Goal: Communication & Community: Connect with others

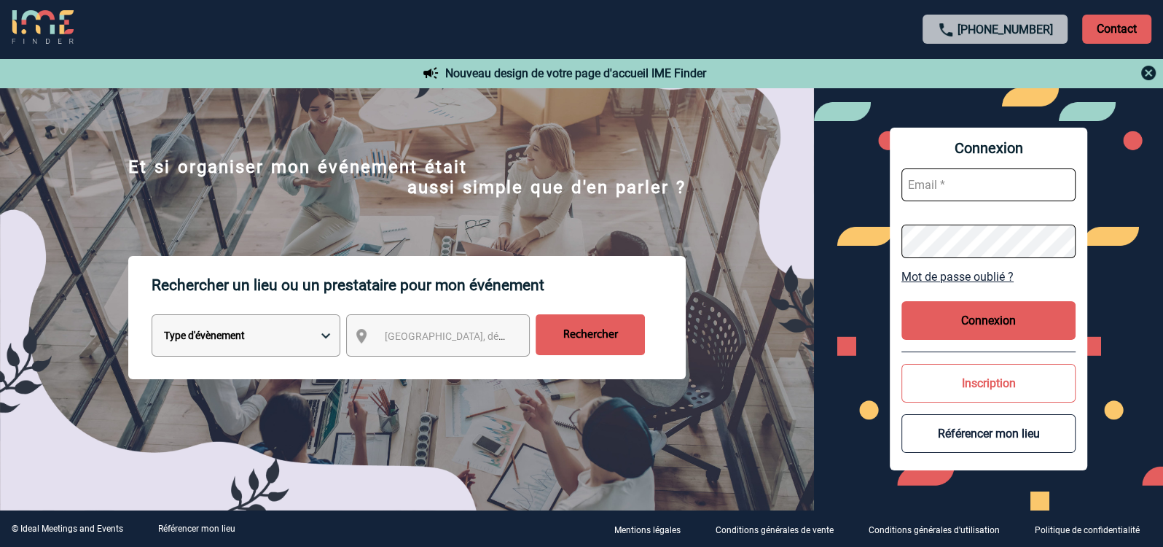
scroll to position [42, 0]
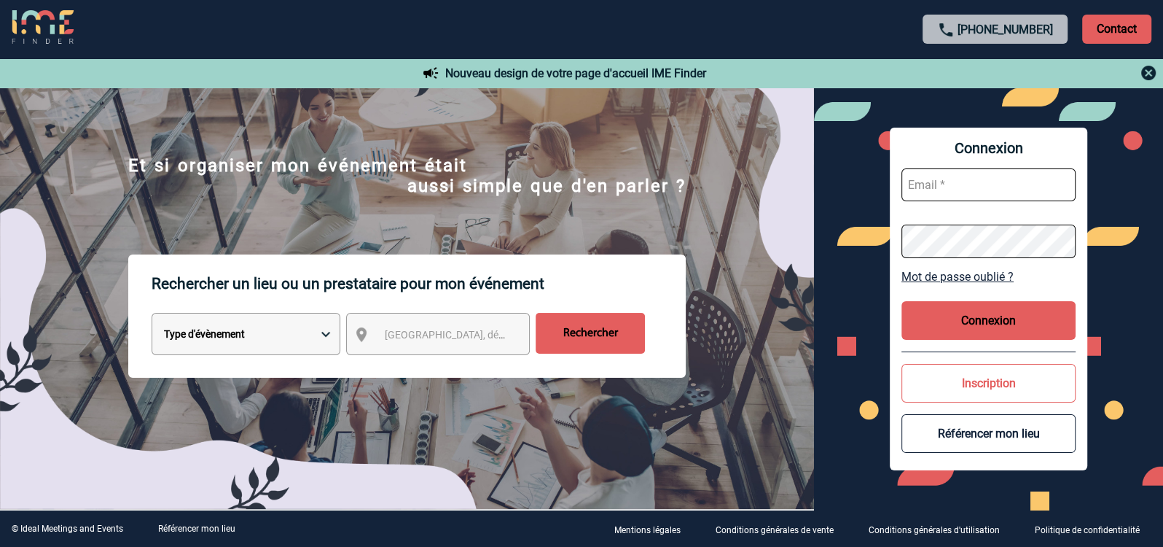
click at [937, 184] on input "text" at bounding box center [989, 184] width 174 height 33
type input "sandrine.thebaut@iqvia.com"
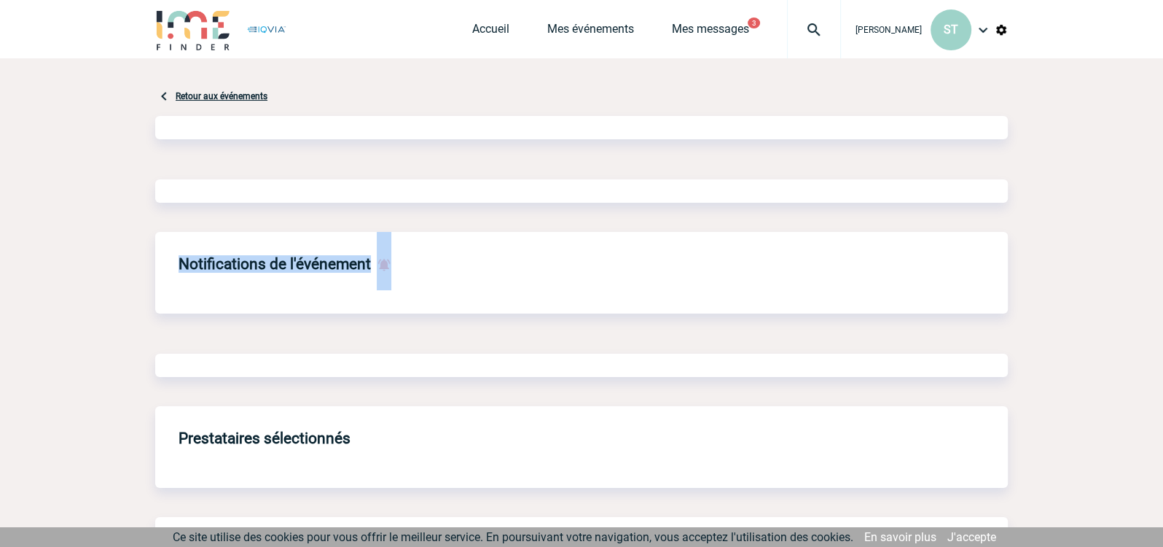
click at [986, 317] on div "Retour aux événements Notifications de l'événement Prestataires sélectionnés Pr…" at bounding box center [581, 536] width 853 height 956
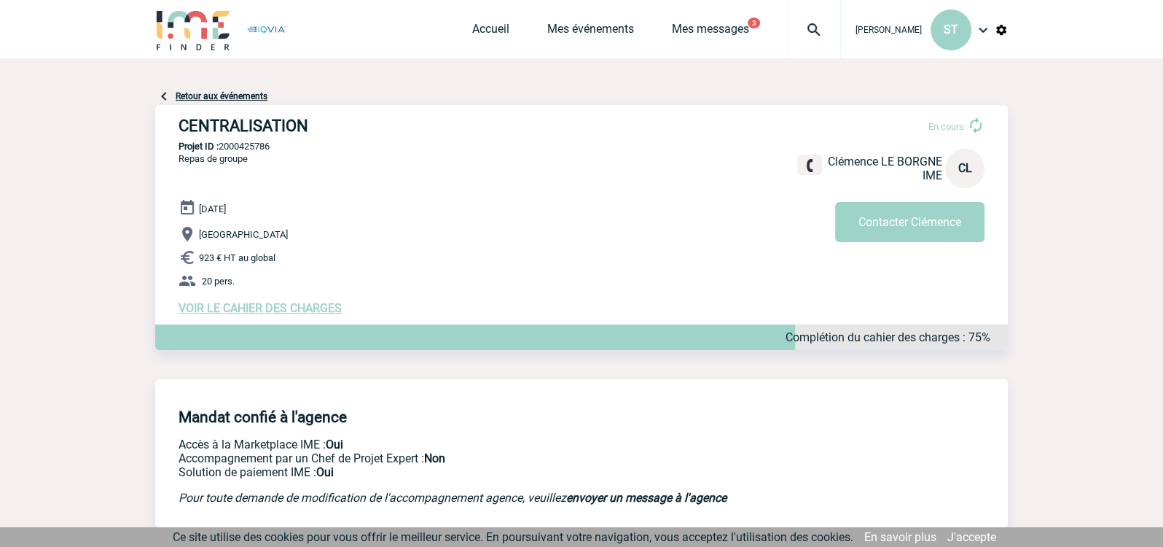
click at [539, 234] on p "Paris" at bounding box center [593, 233] width 829 height 17
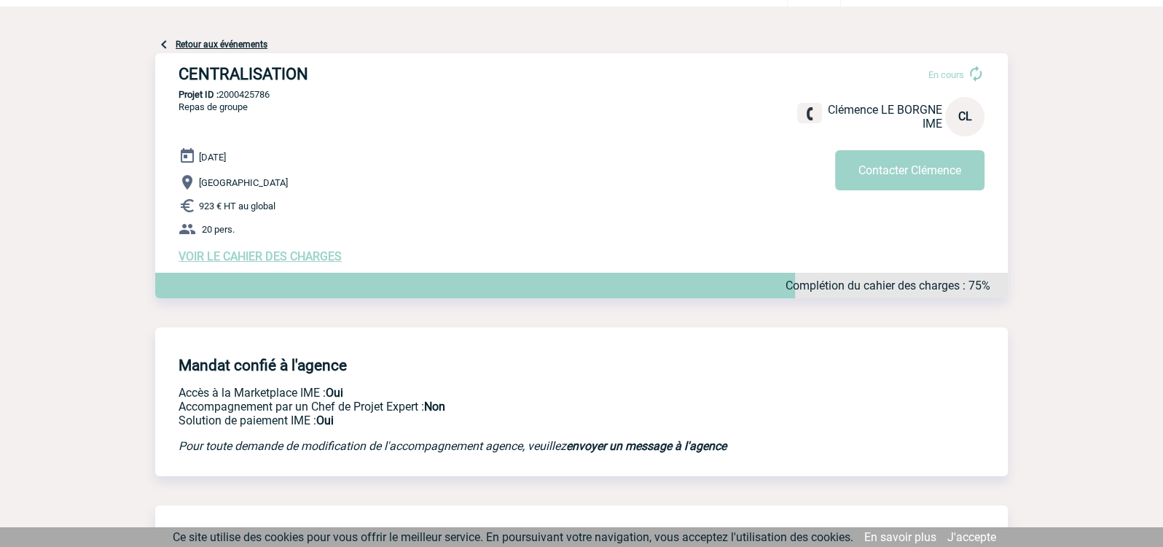
scroll to position [51, 0]
click at [897, 174] on button "Contacter Clémence" at bounding box center [909, 171] width 149 height 40
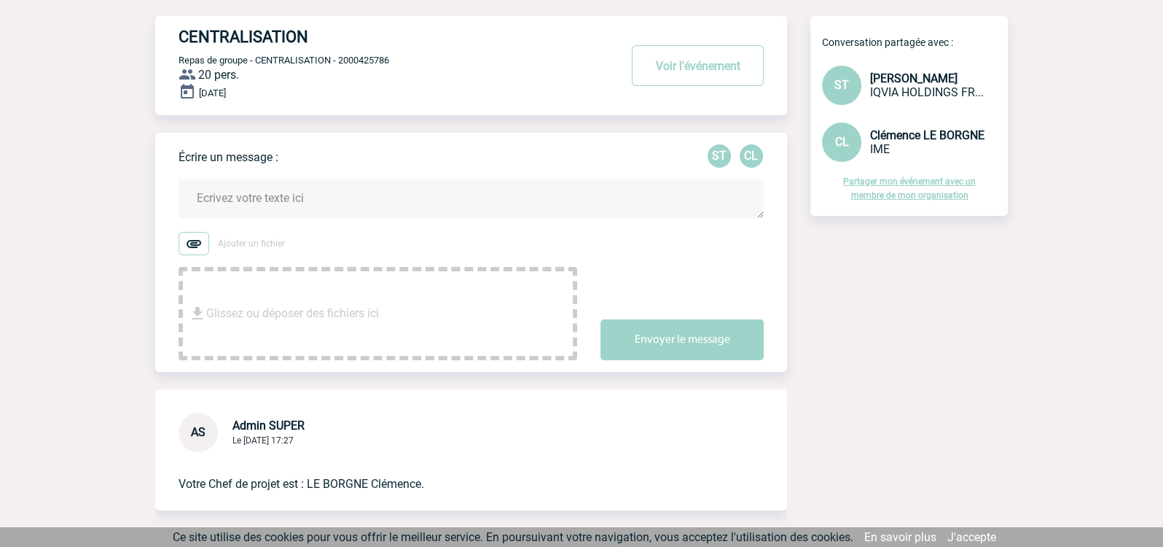
scroll to position [75, 0]
click at [373, 299] on span "Glissez ou déposer des fichiers ici" at bounding box center [292, 314] width 173 height 73
click at [321, 204] on textarea at bounding box center [471, 199] width 585 height 39
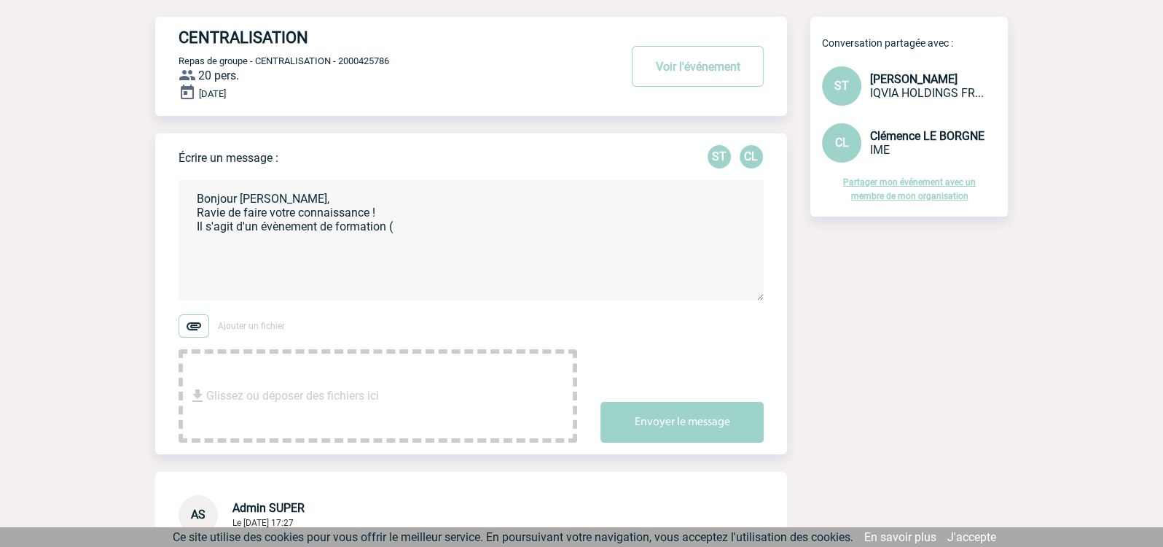
drag, startPoint x: 195, startPoint y: 227, endPoint x: 203, endPoint y: 230, distance: 9.5
click at [203, 230] on textarea "Bonjour [PERSON_NAME], Ravie de faire votre connaissance ! Il s'agit d'un évène…" at bounding box center [471, 240] width 585 height 120
click at [558, 229] on textarea "Bonjour [PERSON_NAME], Ravie de faire votre connaissance ! Pourriez-vous mentio…" at bounding box center [471, 240] width 585 height 120
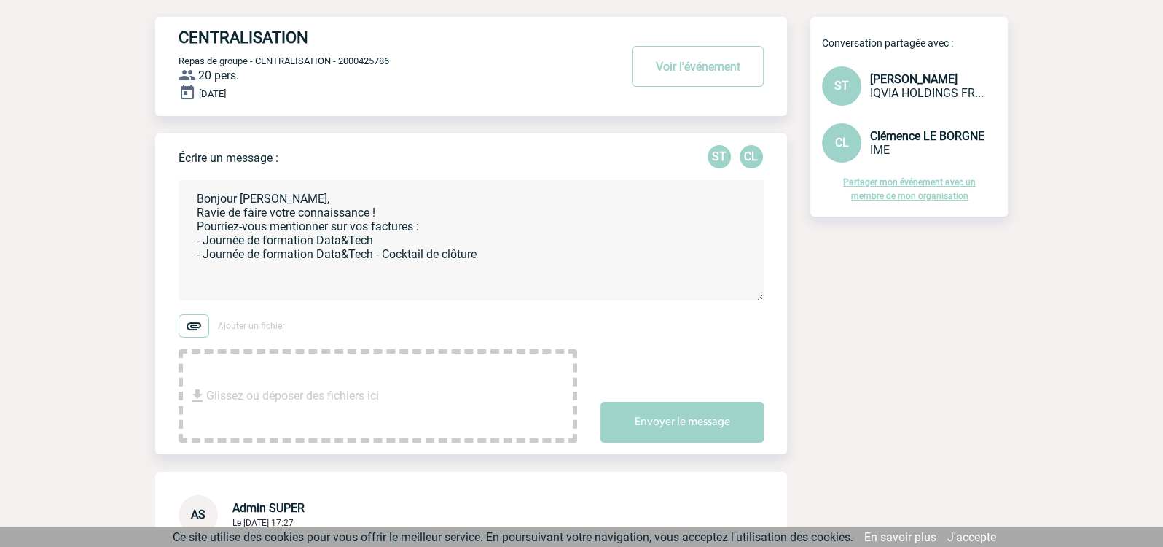
click at [390, 241] on textarea "Bonjour [PERSON_NAME], Ravie de faire votre connaissance ! Pourriez-vous mentio…" at bounding box center [471, 240] width 585 height 120
click at [491, 256] on textarea "Bonjour [PERSON_NAME], Ravie de faire votre connaissance ! Pourriez-vous mentio…" at bounding box center [471, 240] width 585 height 120
click at [344, 191] on textarea "Bonjour [PERSON_NAME], Ravie de faire votre connaissance ! Pourriez-vous mentio…" at bounding box center [471, 240] width 585 height 120
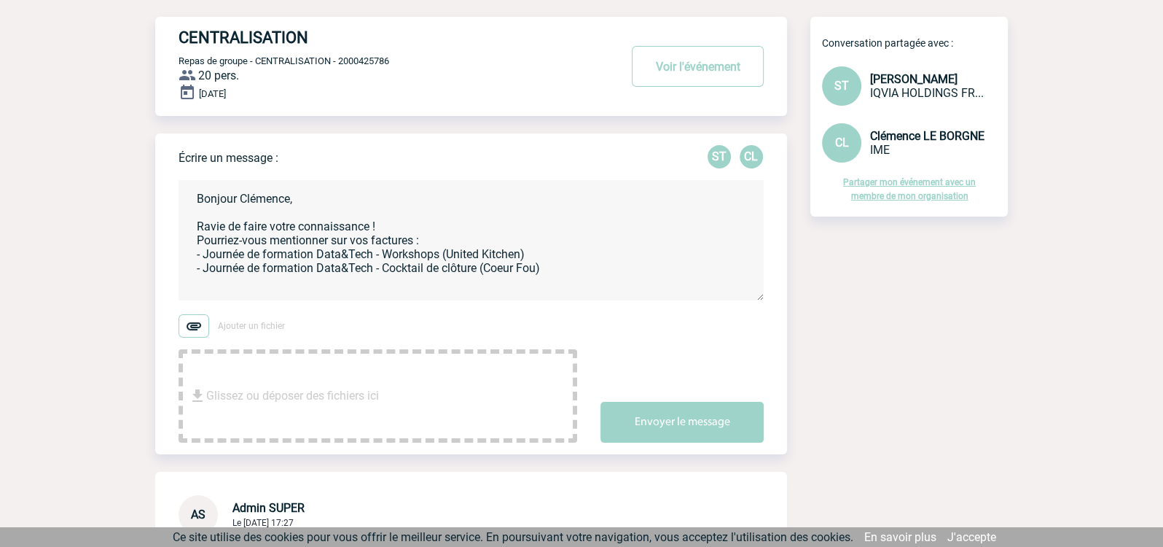
click at [385, 224] on textarea "Bonjour Clémence, Ravie de faire votre connaissance ! Pourriez-vous mentionner …" at bounding box center [471, 240] width 585 height 120
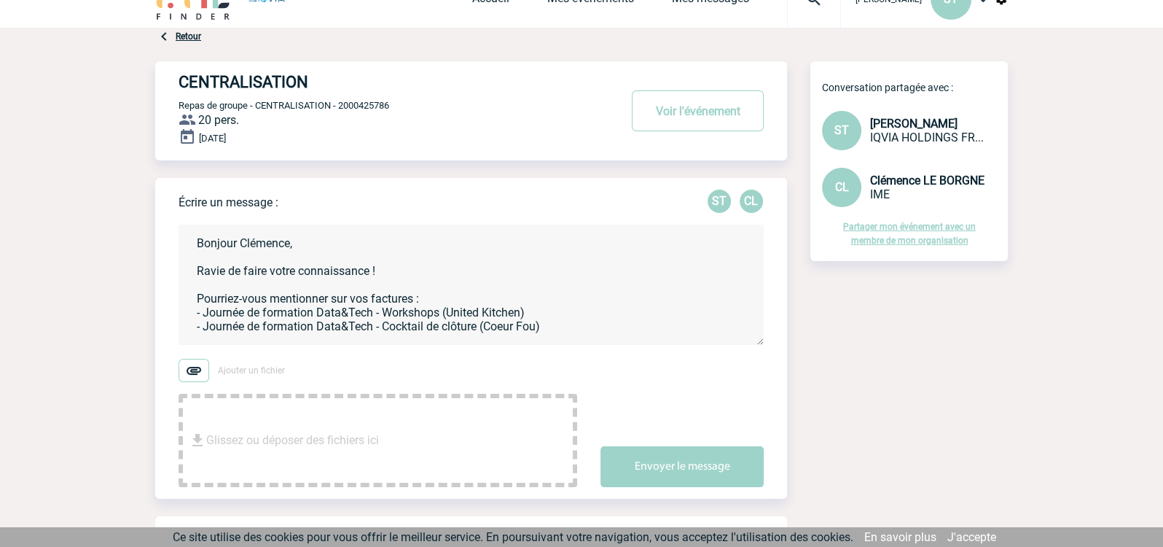
scroll to position [57, 0]
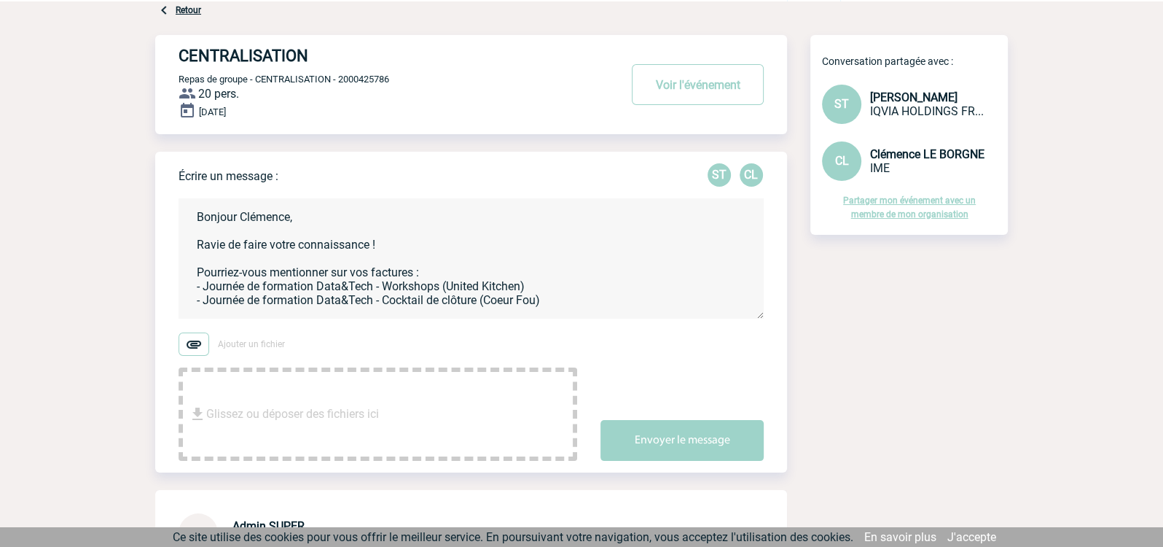
click at [399, 244] on textarea "Bonjour Clémence, Ravie de faire votre connaissance ! Pourriez-vous mentionner …" at bounding box center [471, 258] width 585 height 120
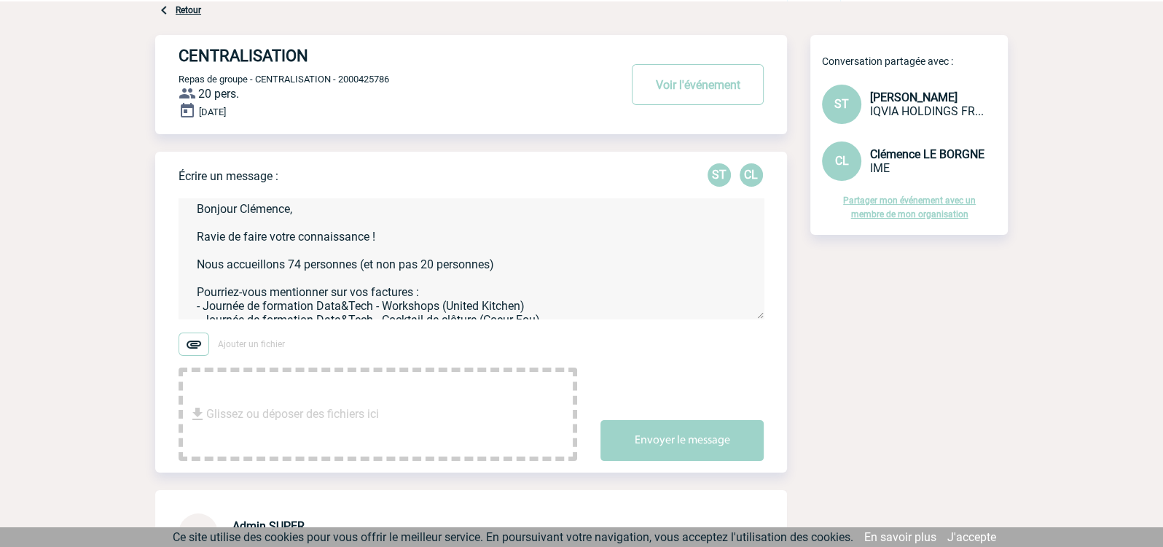
scroll to position [36, 0]
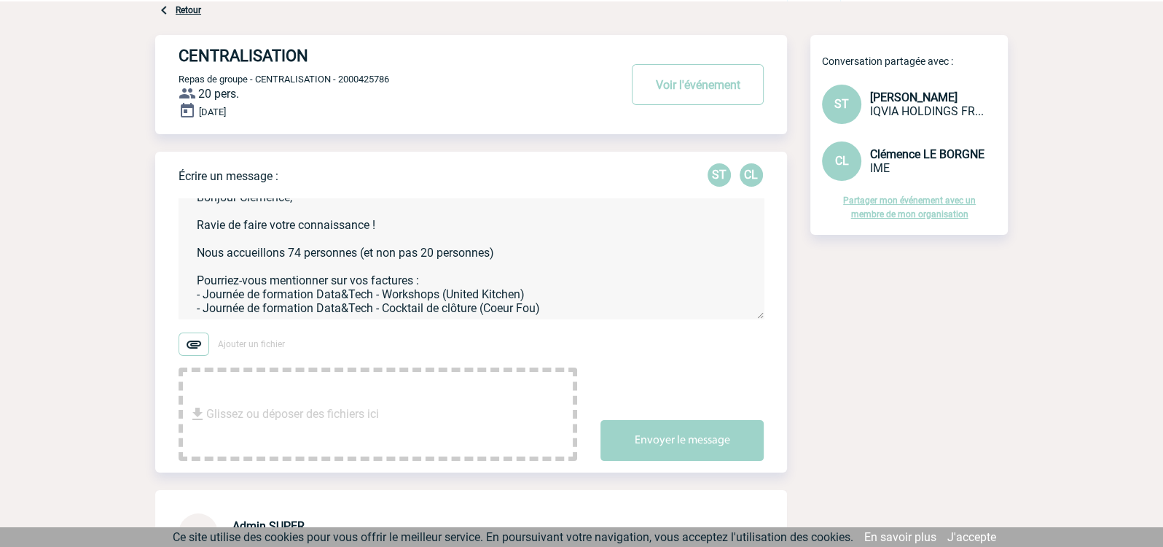
click at [550, 295] on textarea "Bonjour Clémence, Ravie de faire votre connaissance ! Nous accueillons 74 perso…" at bounding box center [471, 258] width 585 height 120
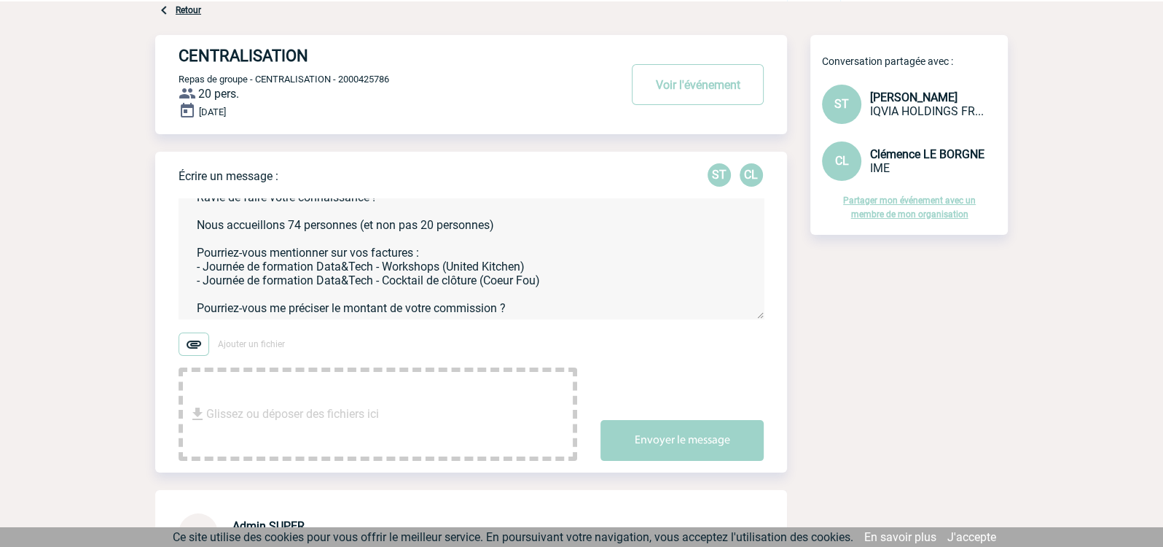
click at [506, 310] on textarea "Bonjour Clémence, Ravie de faire votre connaissance ! Nous accueillons 74 perso…" at bounding box center [471, 258] width 585 height 120
click at [652, 312] on textarea "Bonjour Clémence, Ravie de faire votre connaissance ! Nous accueillons 74 perso…" at bounding box center [471, 258] width 585 height 120
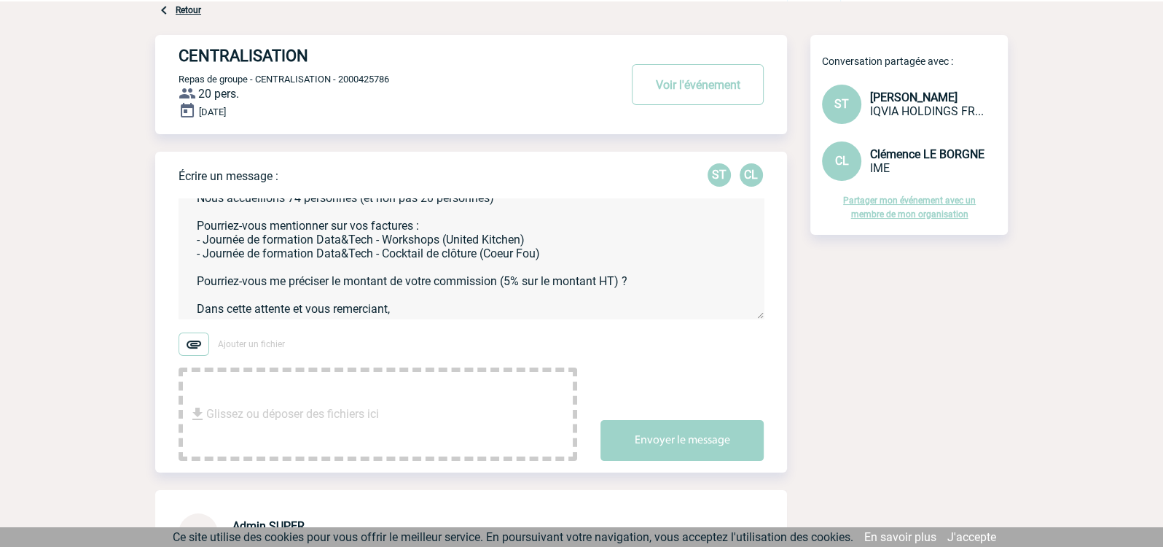
scroll to position [150, 0]
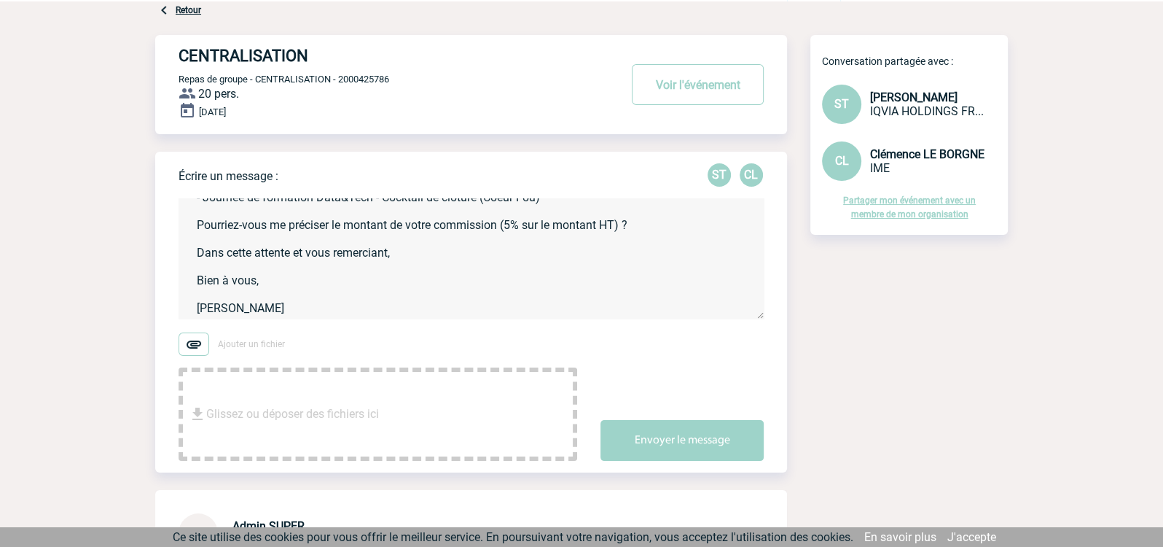
drag, startPoint x: 196, startPoint y: 217, endPoint x: 507, endPoint y: 346, distance: 336.9
click at [507, 346] on form "Bonjour Clémence, Ravie de faire votre connaissance ! Nous accueillons 74 perso…" at bounding box center [483, 322] width 609 height 278
click at [517, 293] on textarea "Bonjour Clémence, Ravie de faire votre connaissance ! Nous accueillons 74 perso…" at bounding box center [471, 258] width 585 height 120
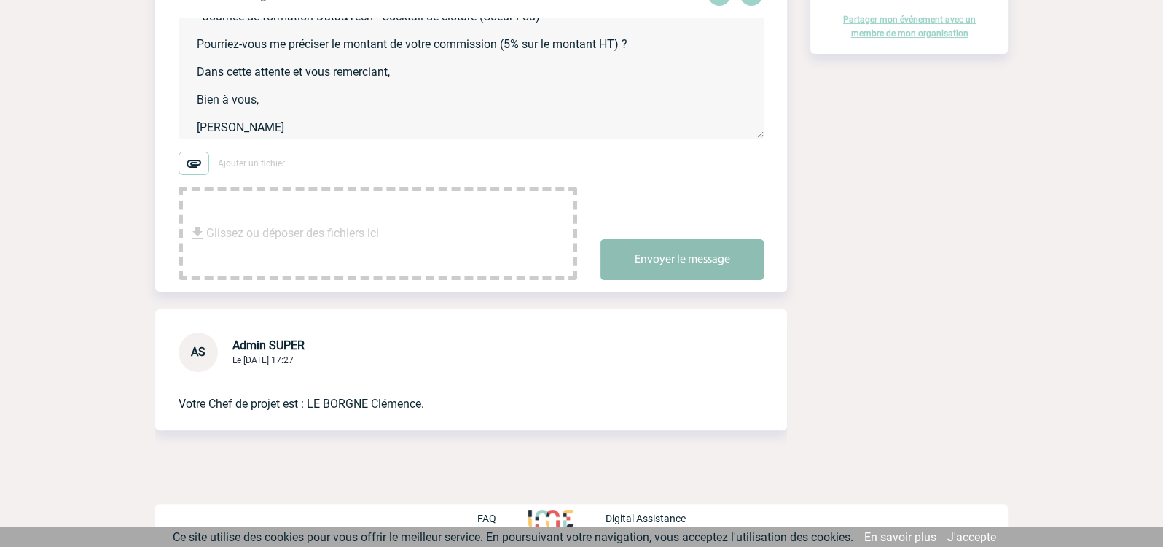
type textarea "Bonjour Clémence, Ravie de faire votre connaissance ! Nous accueillons 74 perso…"
click at [679, 262] on button "Envoyer le message" at bounding box center [682, 259] width 163 height 41
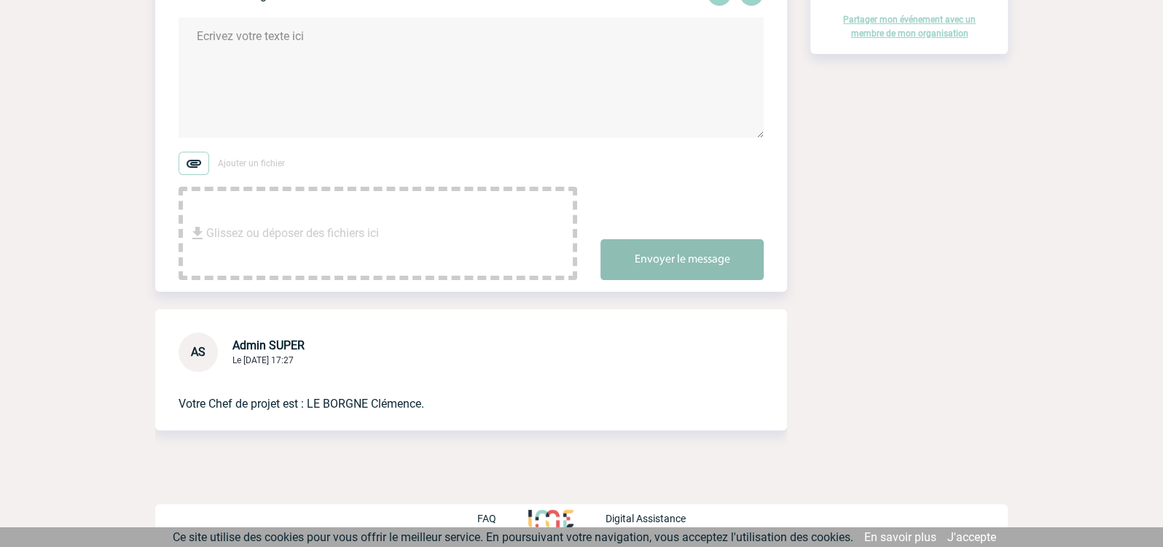
scroll to position [0, 0]
